Goal: Task Accomplishment & Management: Complete application form

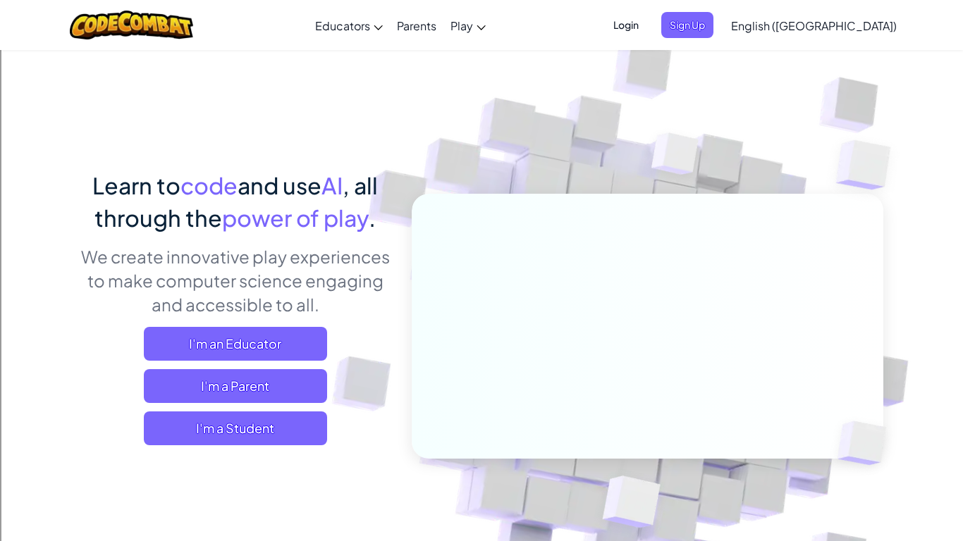
click at [401, 451] on img at bounding box center [638, 310] width 783 height 783
click at [297, 442] on span "I'm a Student" at bounding box center [235, 429] width 183 height 34
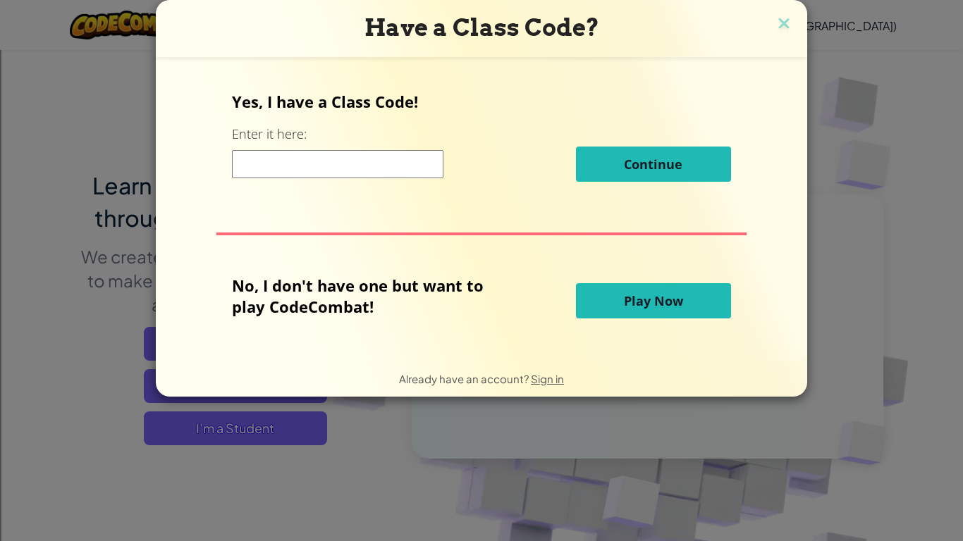
click at [314, 174] on input at bounding box center [337, 164] width 211 height 28
click at [781, 22] on img at bounding box center [783, 24] width 18 height 21
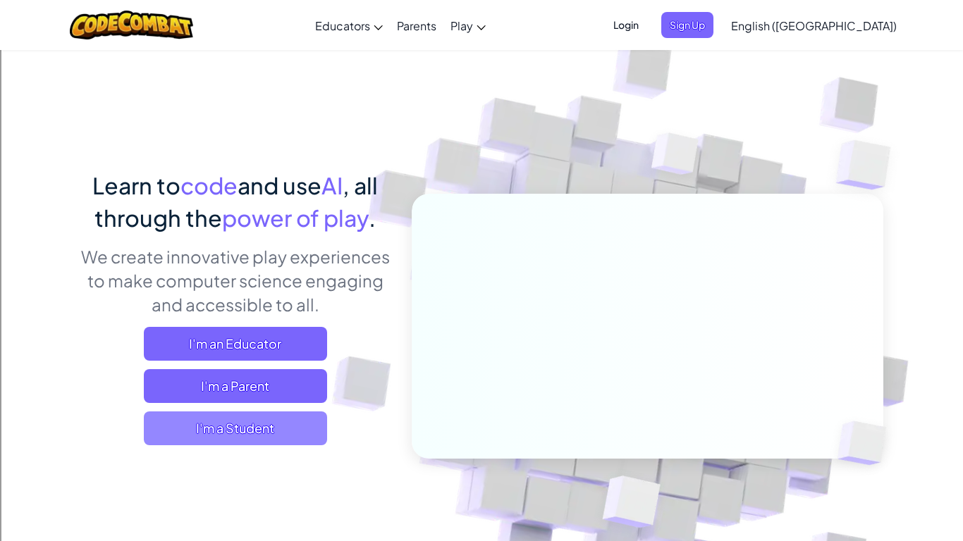
click at [321, 426] on span "I'm a Student" at bounding box center [235, 429] width 183 height 34
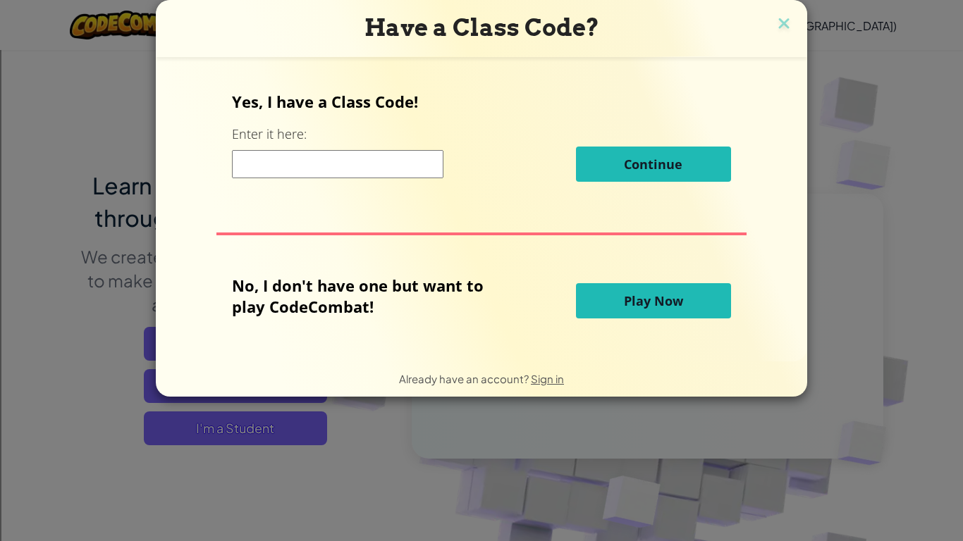
click at [336, 160] on input at bounding box center [337, 164] width 211 height 28
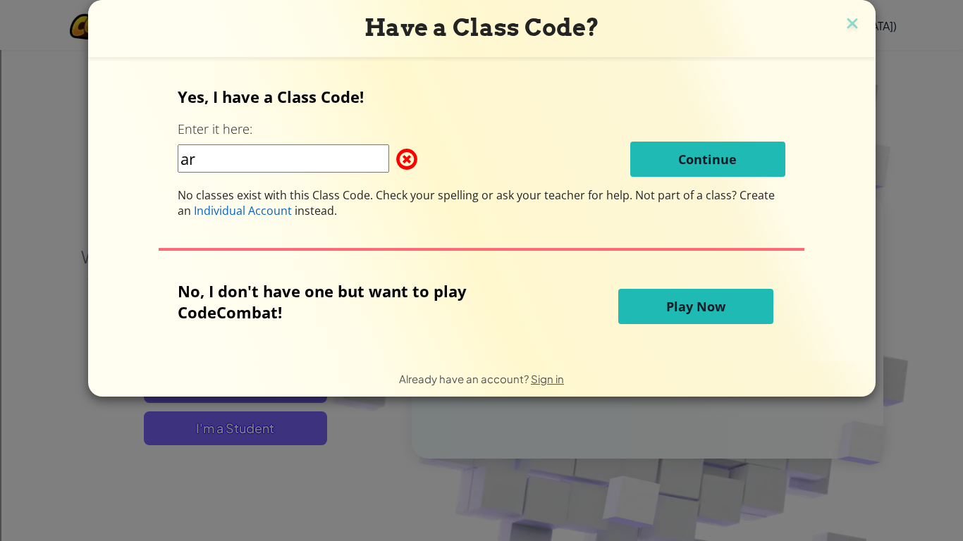
type input "a"
type input "ArtArmSell"
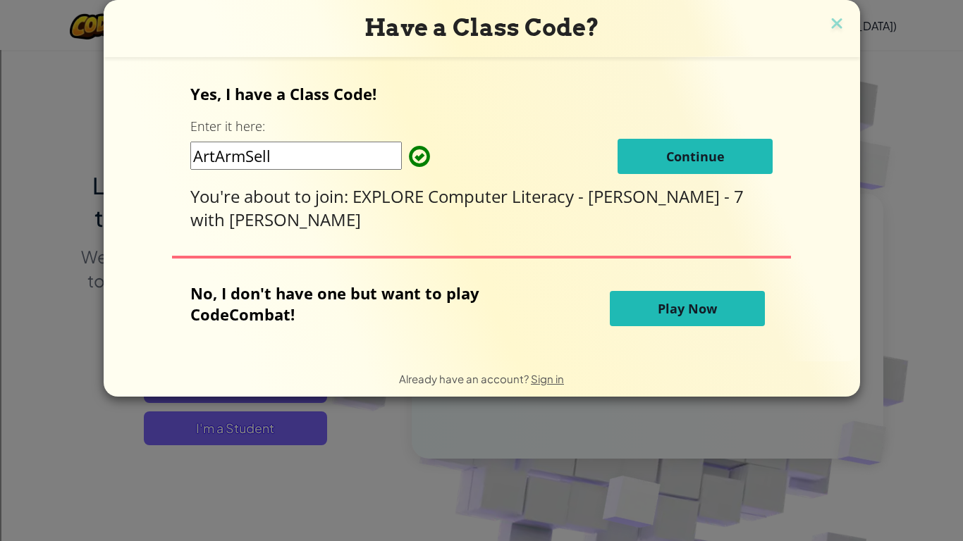
click at [666, 156] on span "Continue" at bounding box center [695, 156] width 58 height 17
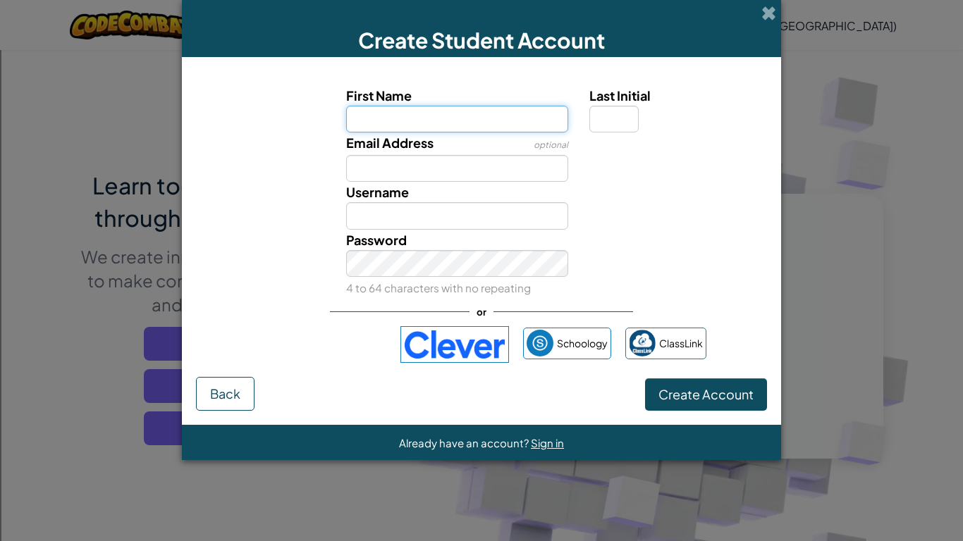
click at [491, 110] on input "First Name" at bounding box center [457, 119] width 223 height 27
type input "Faith"
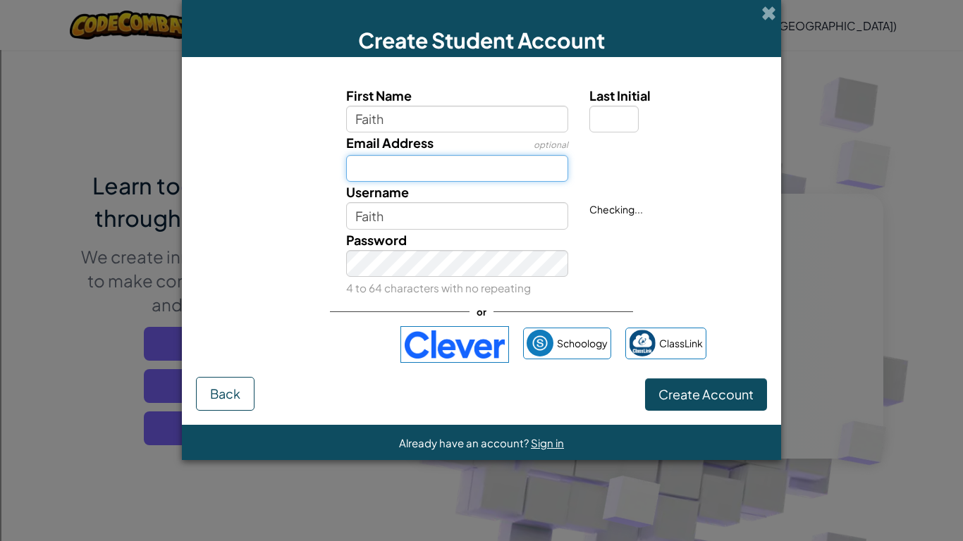
click at [437, 168] on input "Email Address" at bounding box center [457, 168] width 223 height 27
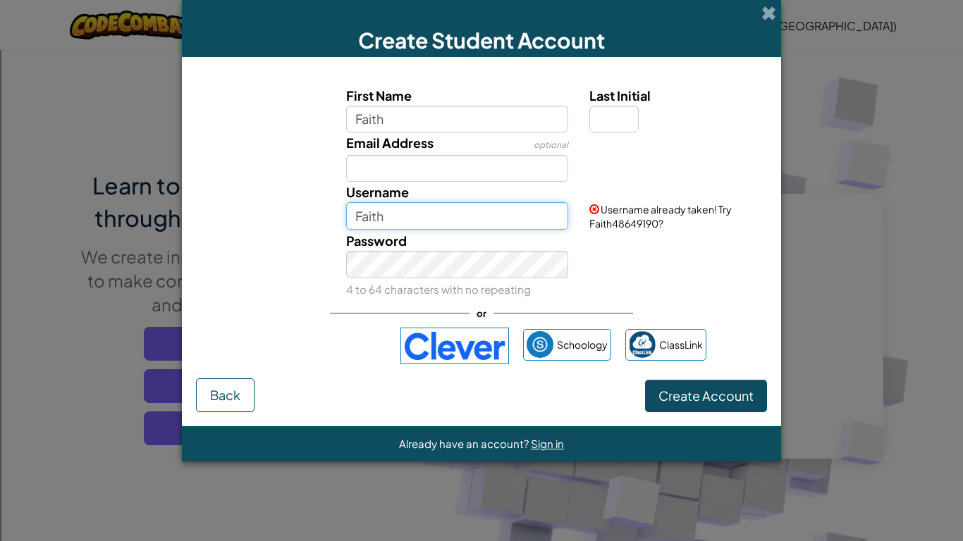
click at [438, 216] on input "Faith" at bounding box center [457, 215] width 223 height 27
click at [594, 206] on span at bounding box center [594, 209] width 10 height 10
click at [452, 233] on div "Password 4 to 64 characters with no repeating" at bounding box center [457, 264] width 244 height 68
click at [428, 223] on input "Faith" at bounding box center [457, 215] width 223 height 27
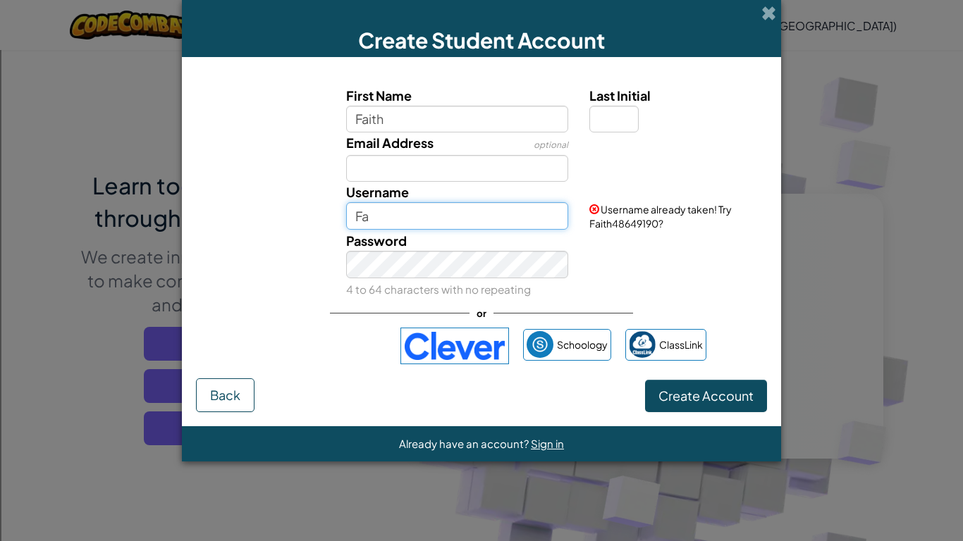
type input "F"
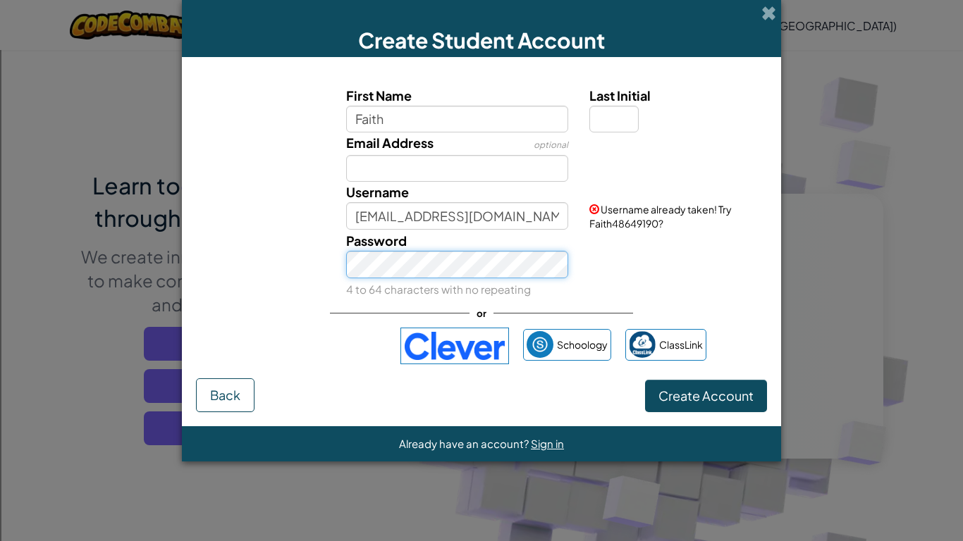
click at [398, 266] on div "Password 4 to 64 characters with no repeating" at bounding box center [457, 264] width 244 height 68
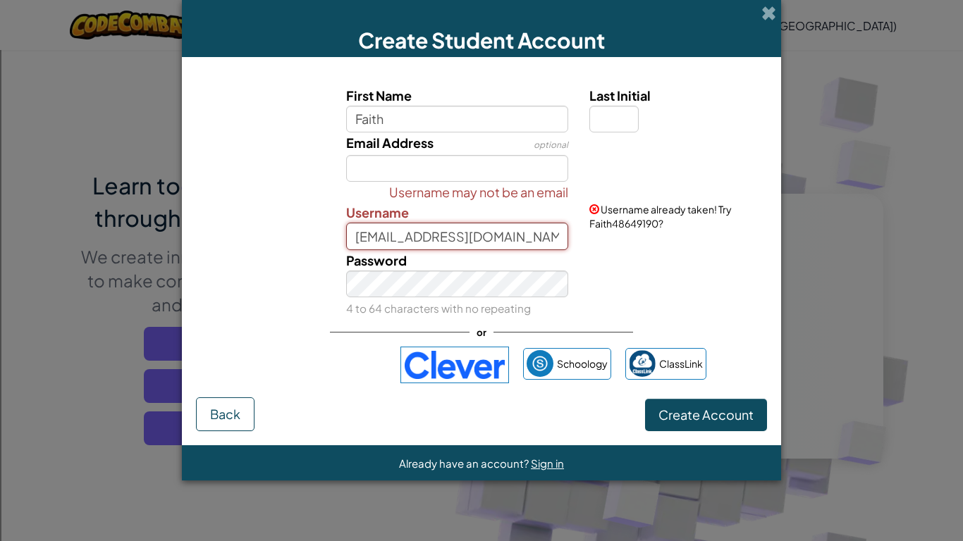
click at [486, 237] on input "[EMAIL_ADDRESS][DOMAIN_NAME]" at bounding box center [457, 236] width 223 height 27
type input "f"
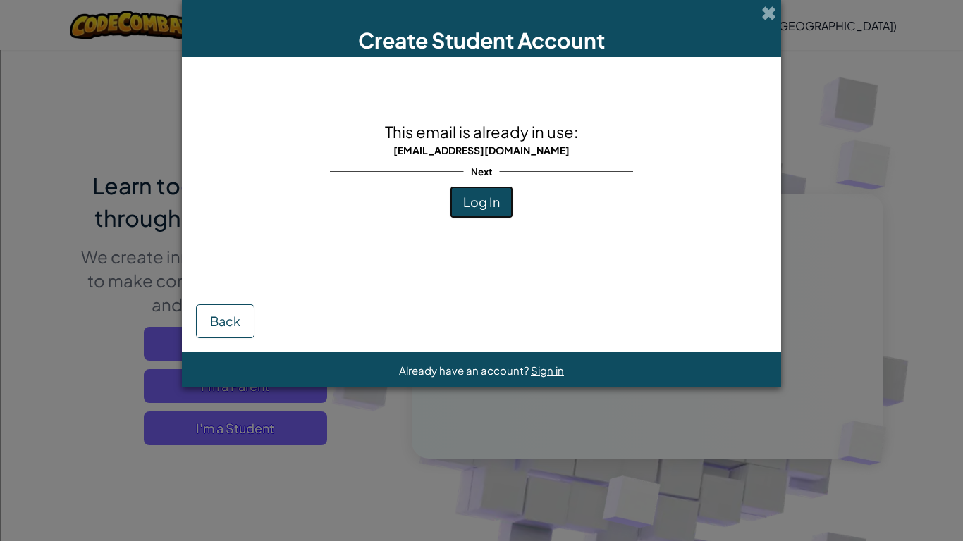
click at [474, 197] on span "Log In" at bounding box center [481, 202] width 37 height 16
